Goal: Navigation & Orientation: Find specific page/section

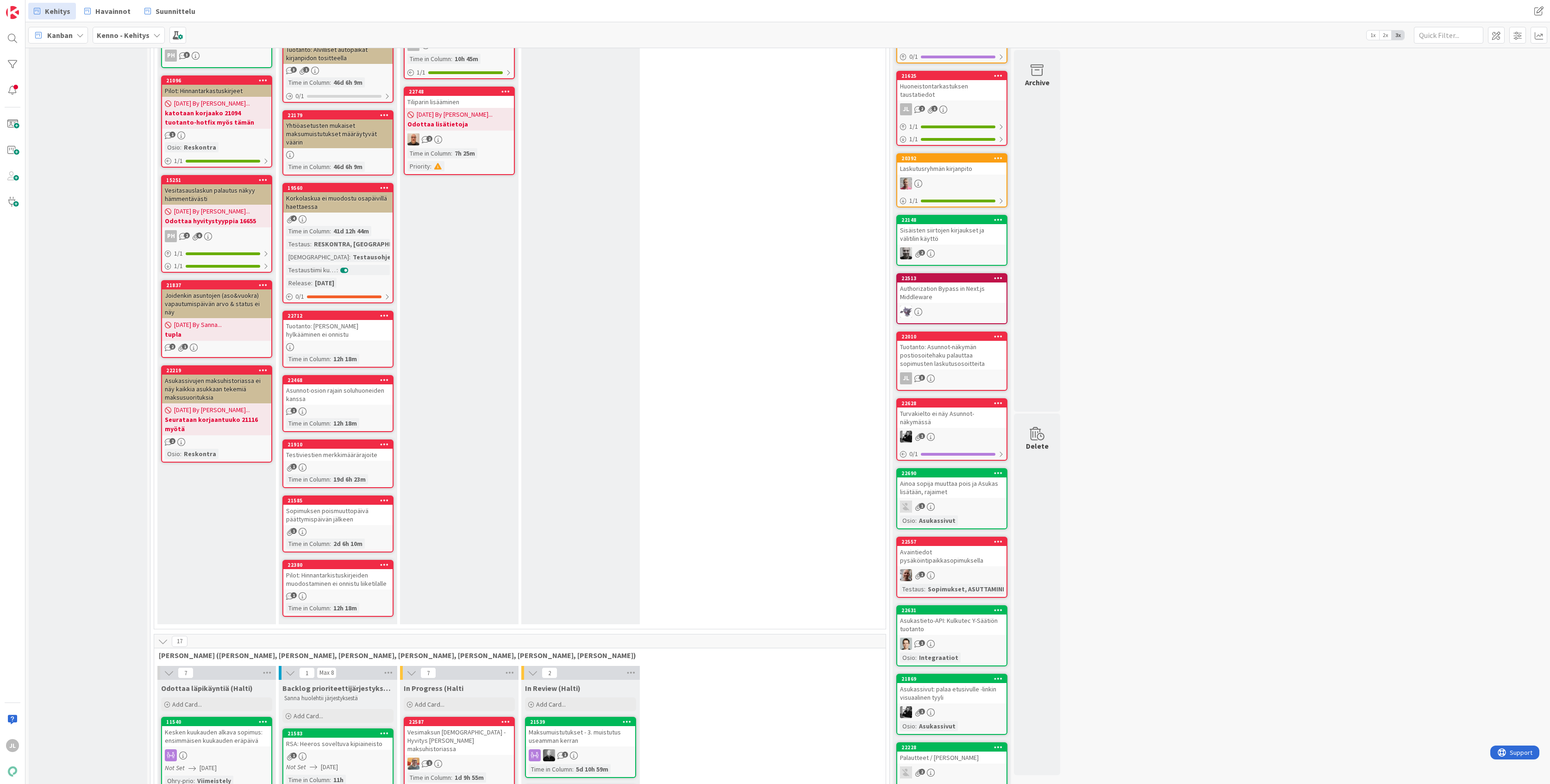
scroll to position [617, 0]
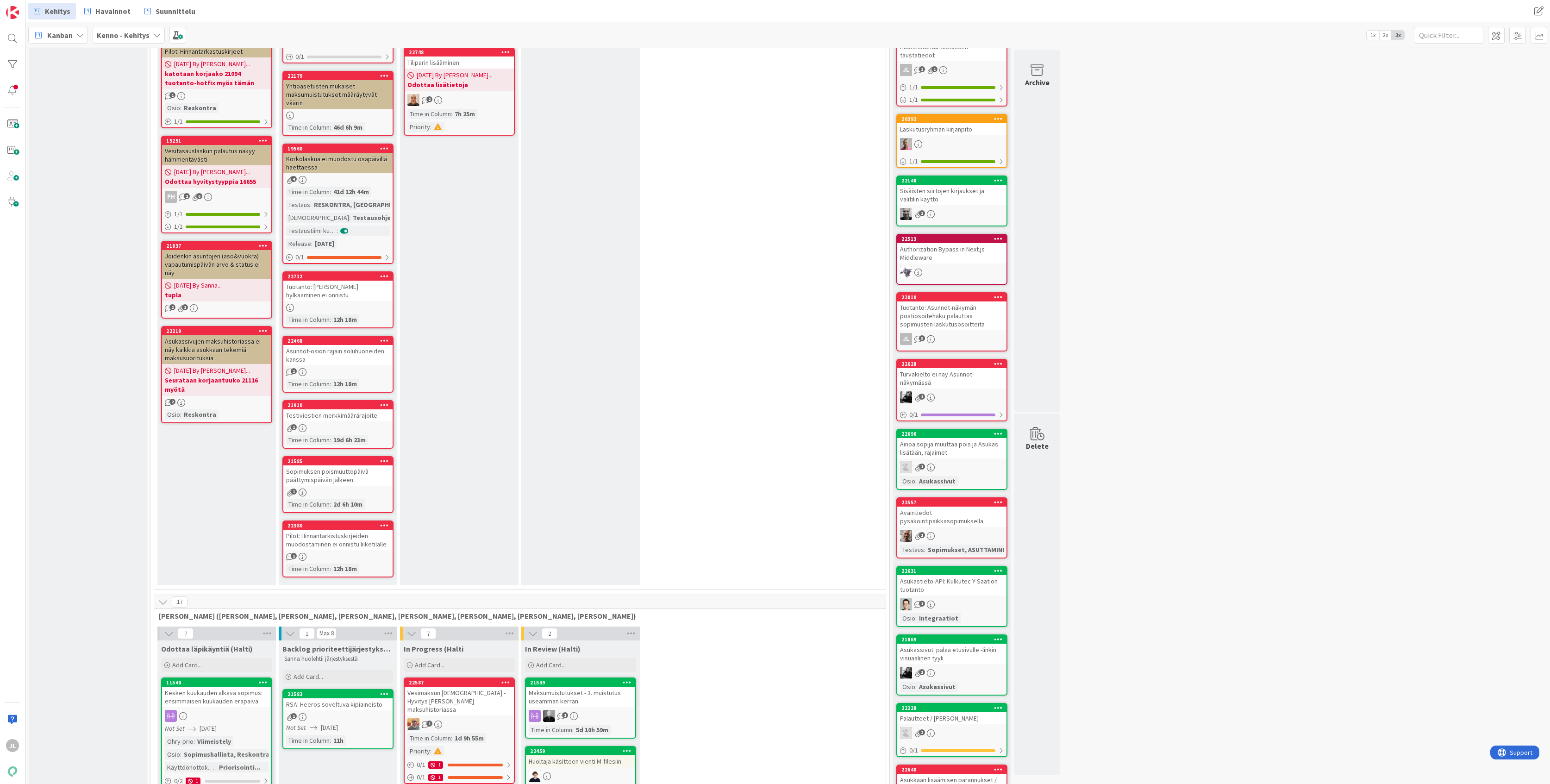
click at [325, 347] on div "Asunnot-osion rajain soluhuoneiden kanssa" at bounding box center [338, 355] width 110 height 20
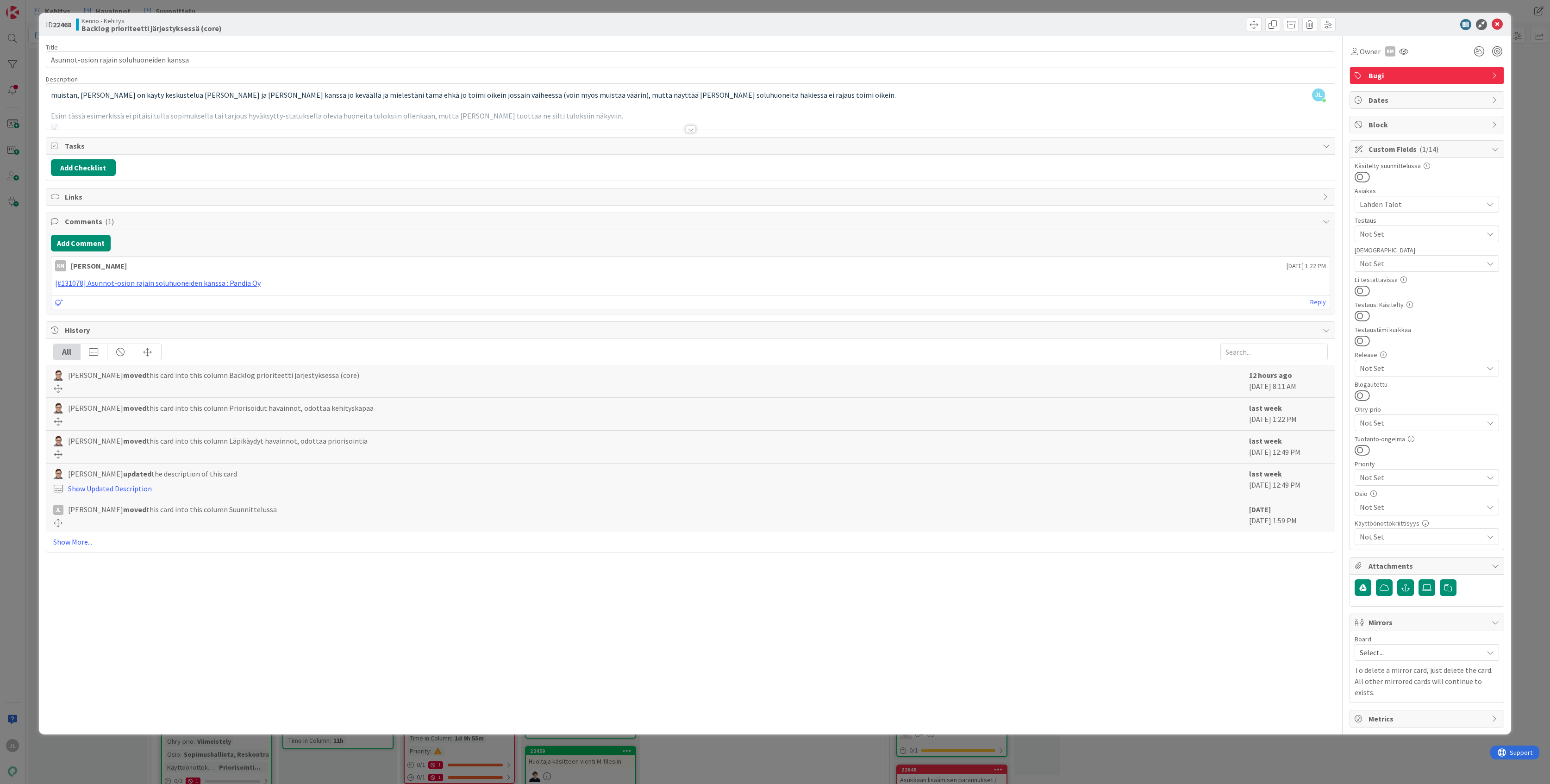
click at [393, 108] on div at bounding box center [691, 117] width 1289 height 23
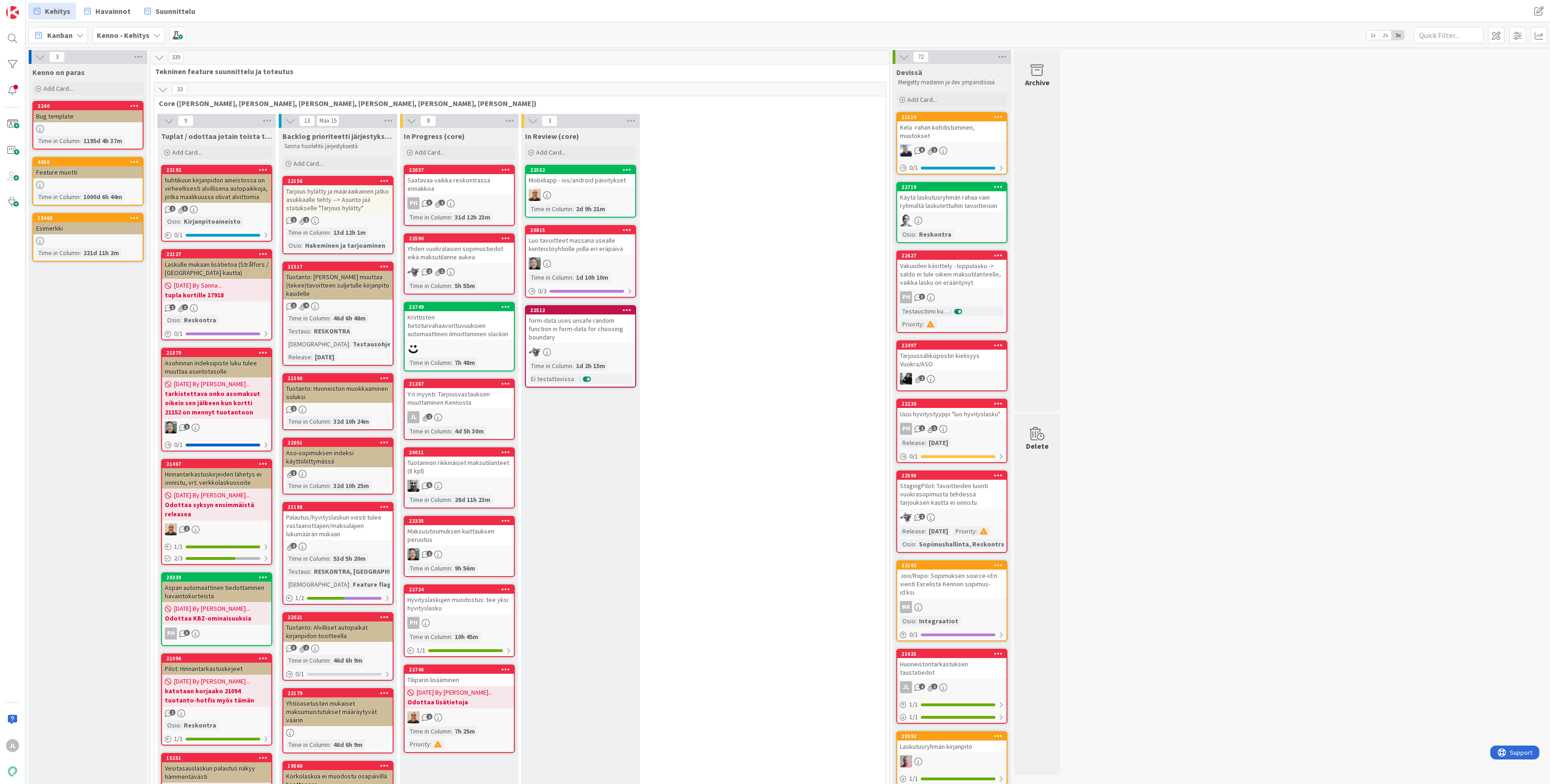
drag, startPoint x: 452, startPoint y: 397, endPoint x: 451, endPoint y: 389, distance: 8.1
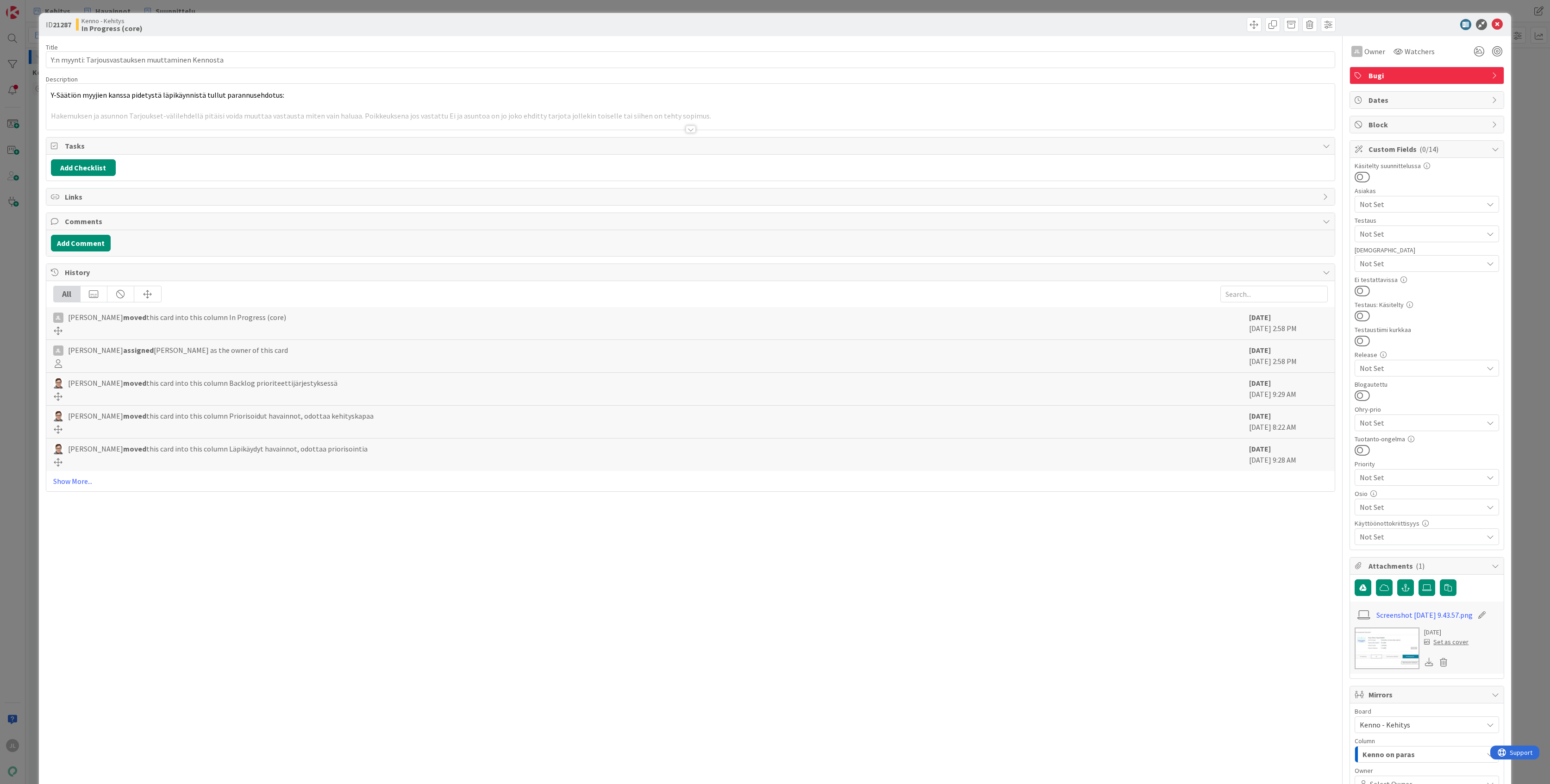
click at [152, 104] on p at bounding box center [691, 106] width 1280 height 11
